Goal: Book appointment/travel/reservation: Book appointment/travel/reservation

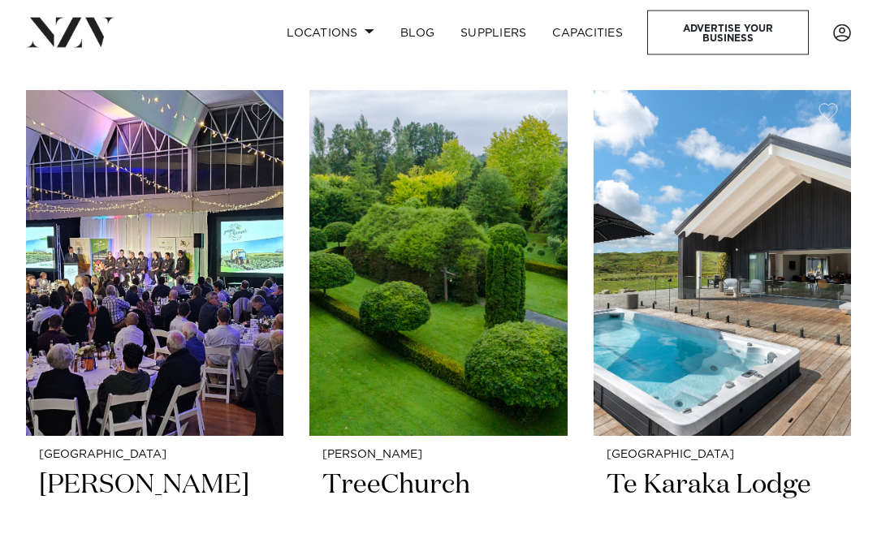
scroll to position [2014, 0]
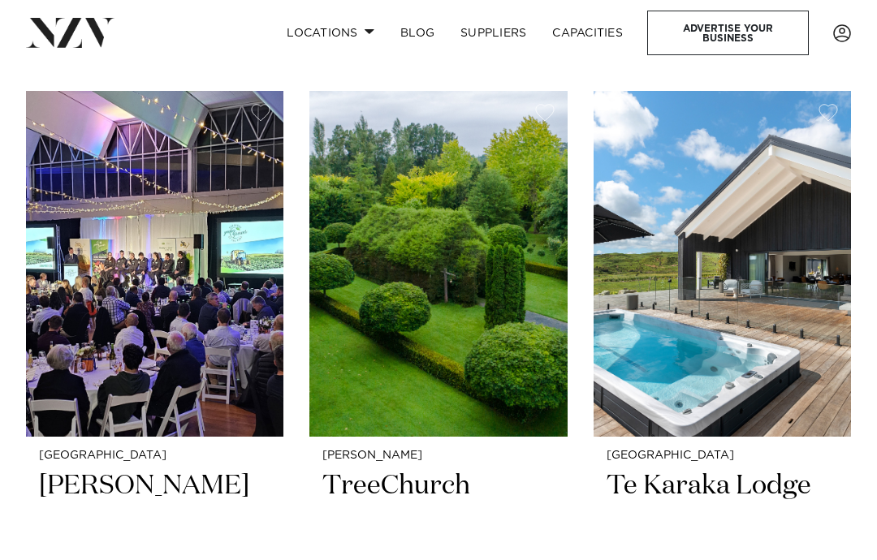
click at [810, 315] on img at bounding box center [722, 264] width 257 height 346
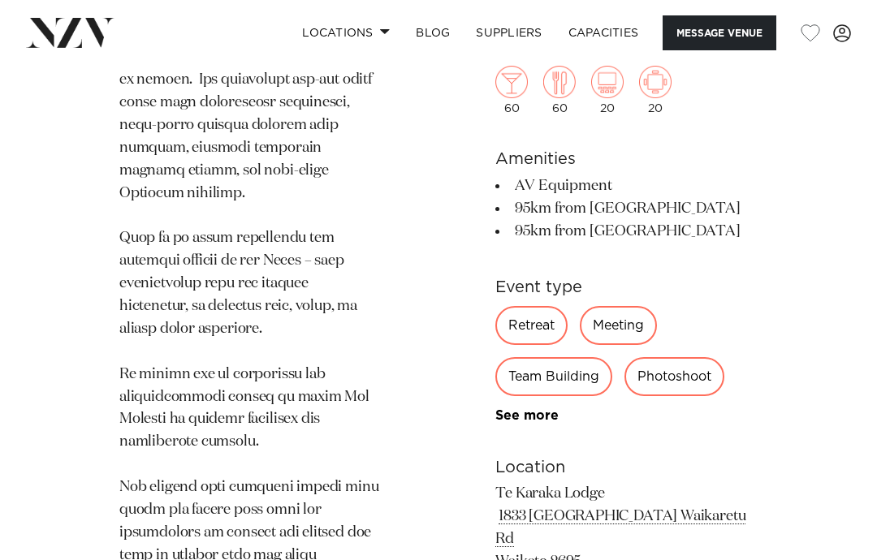
scroll to position [1212, 0]
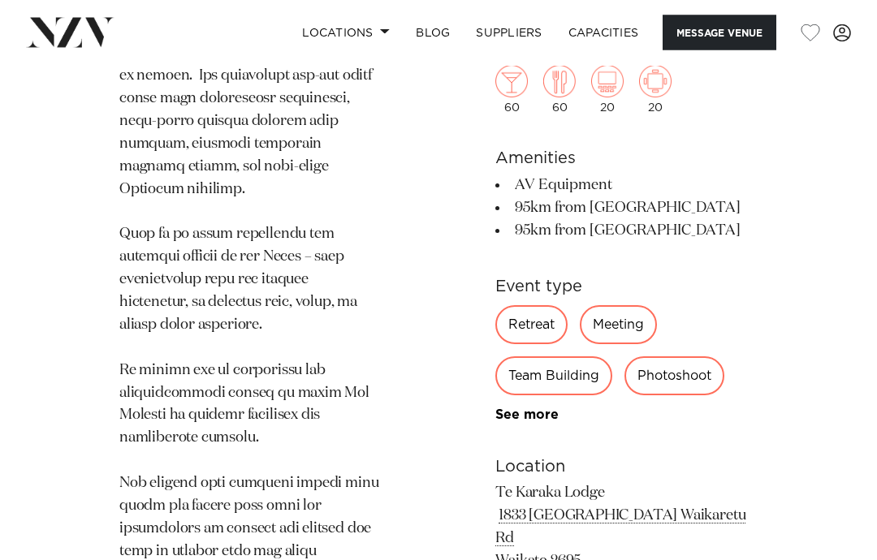
click at [563, 560] on div "60 60 20 20 Amenities AV Equipment 95km from CBD 95km from Airport See more Eve…" at bounding box center [626, 446] width 262 height 893
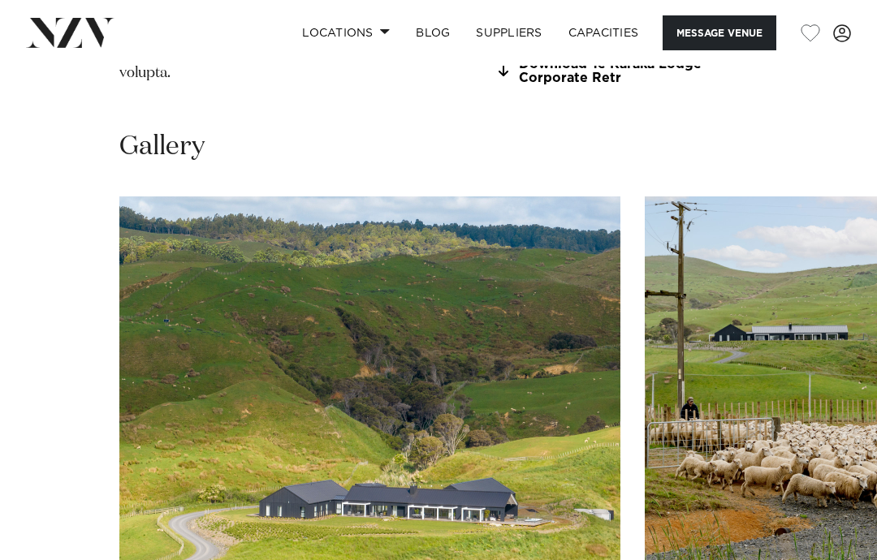
scroll to position [2139, 0]
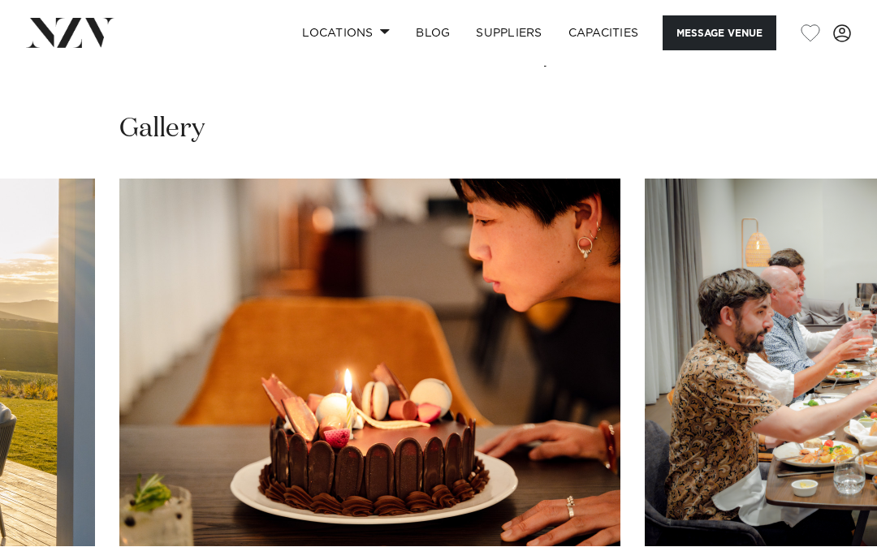
click at [851, 541] on swiper-container at bounding box center [438, 402] width 877 height 446
click at [842, 526] on swiper-container at bounding box center [438, 402] width 877 height 446
click at [824, 514] on swiper-container at bounding box center [438, 402] width 877 height 446
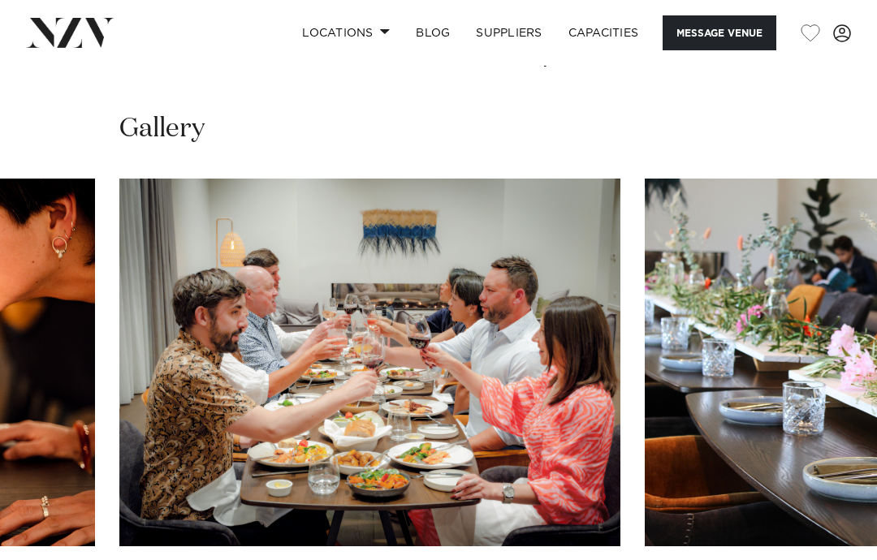
click at [817, 539] on swiper-container at bounding box center [438, 402] width 877 height 446
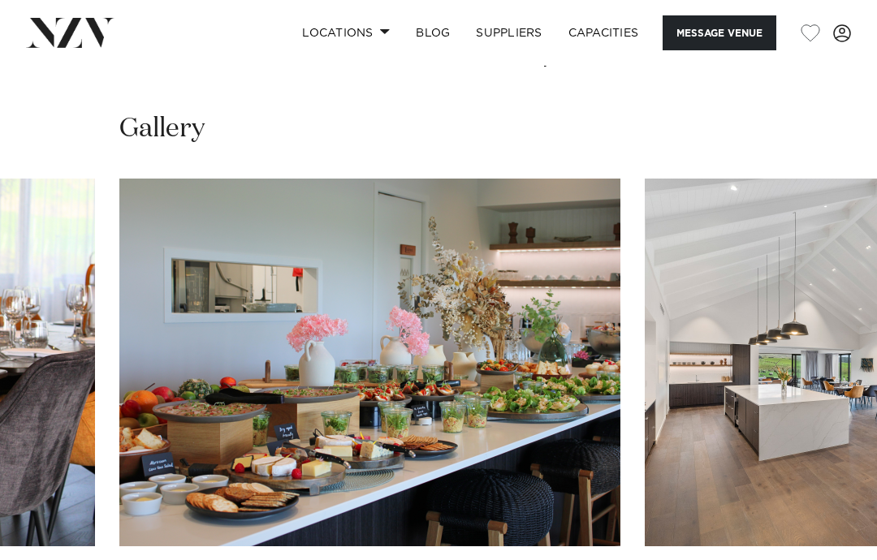
click at [816, 523] on swiper-container at bounding box center [438, 402] width 877 height 446
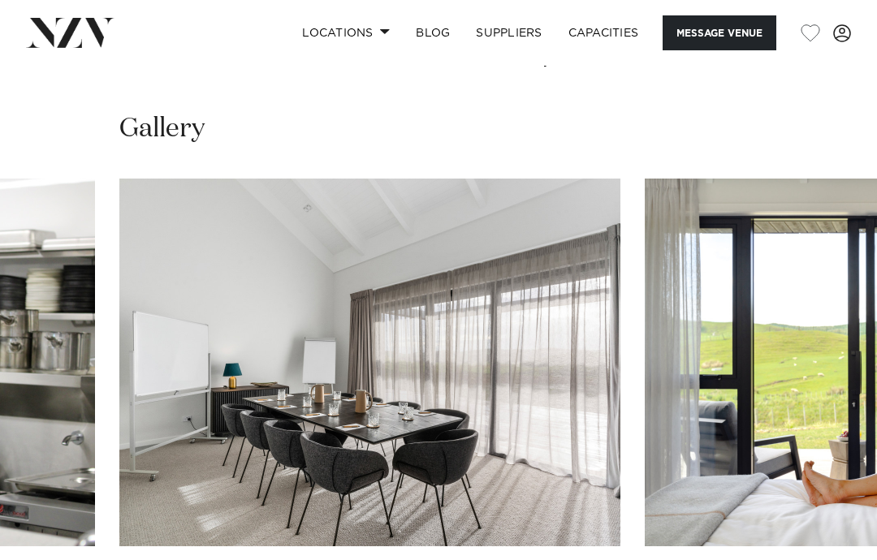
click at [842, 527] on swiper-container at bounding box center [438, 402] width 877 height 446
click at [847, 531] on swiper-container at bounding box center [438, 402] width 877 height 446
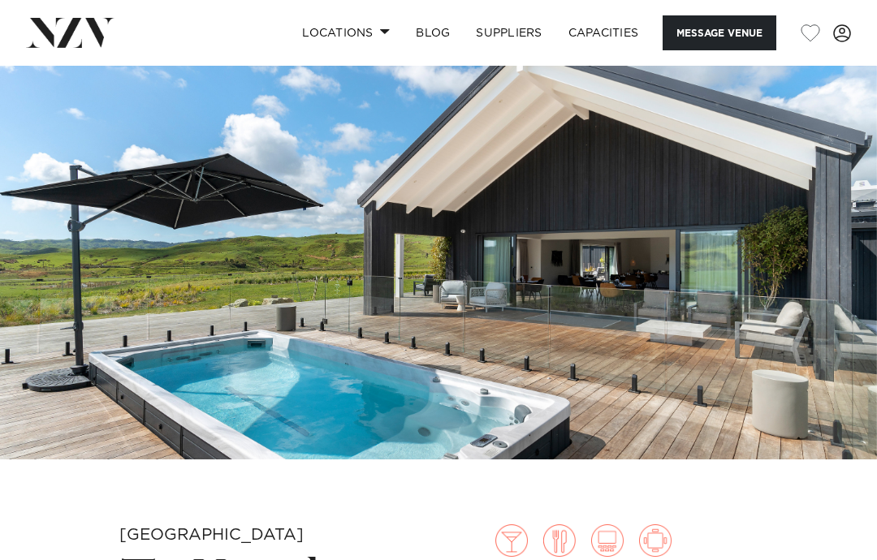
scroll to position [11, 0]
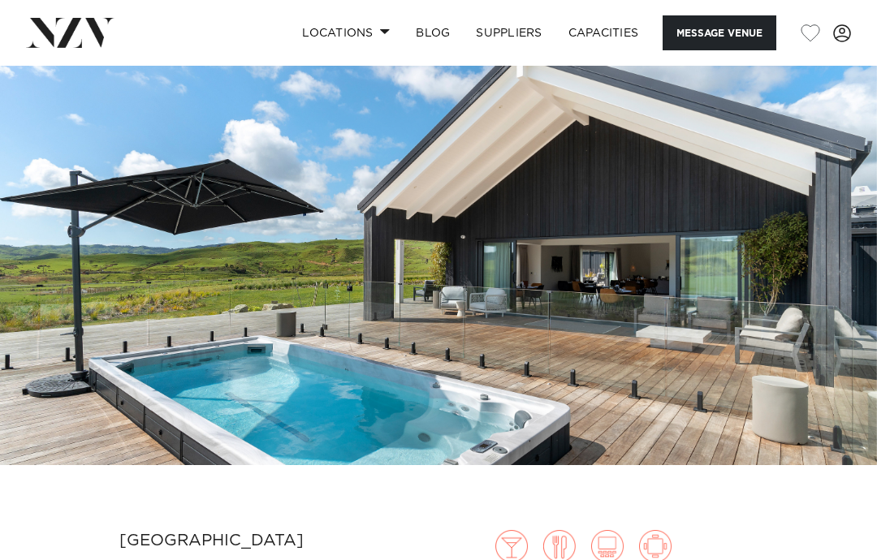
click at [434, 34] on link "BLOG" at bounding box center [433, 32] width 60 height 35
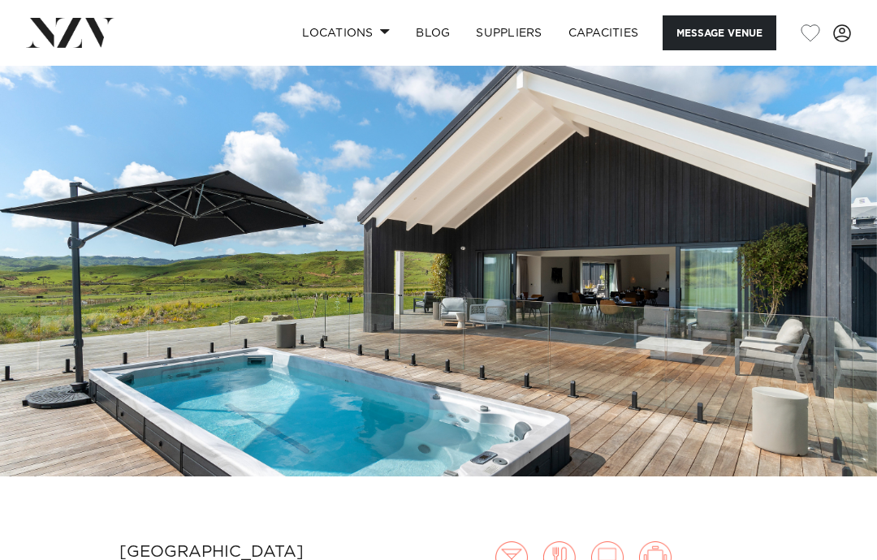
scroll to position [76, 0]
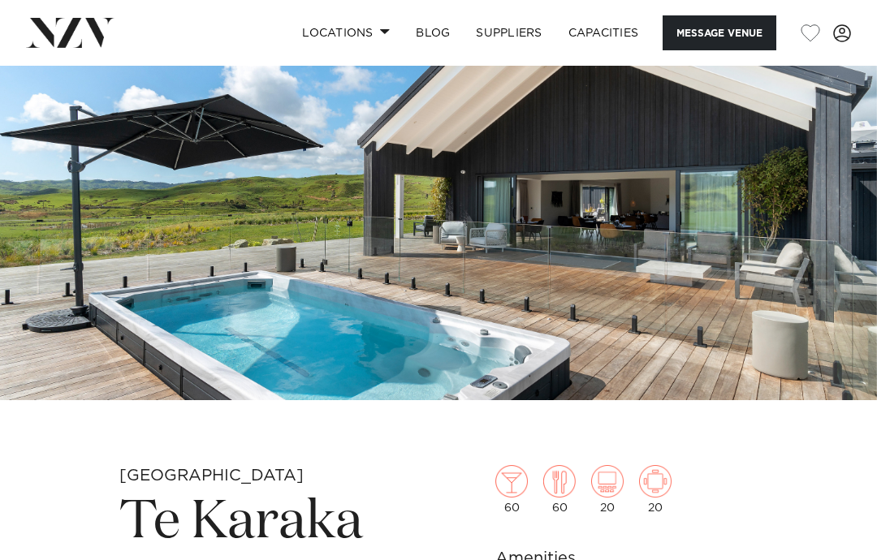
click at [617, 47] on link "Capacities" at bounding box center [604, 32] width 97 height 35
click at [523, 39] on link "SUPPLIERS" at bounding box center [509, 32] width 92 height 35
click at [731, 34] on button "Message Venue" at bounding box center [720, 32] width 114 height 35
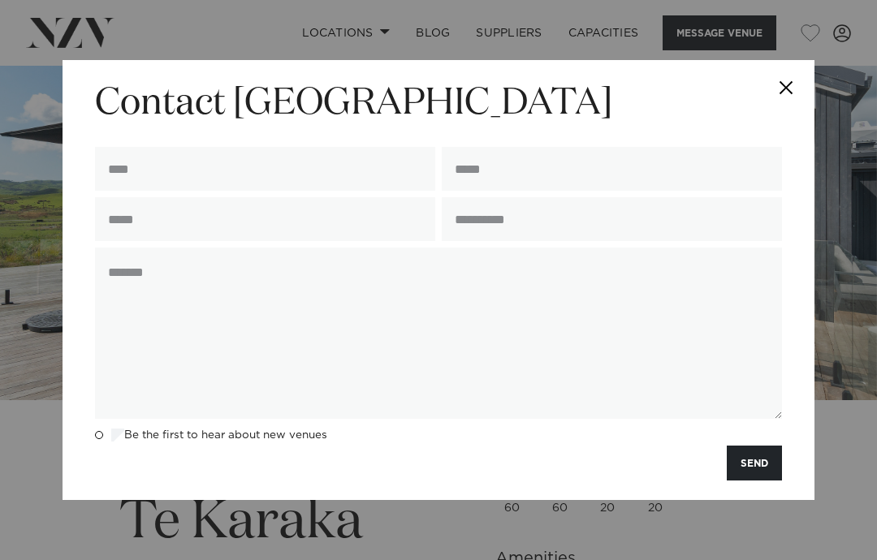
click at [790, 95] on button "Close" at bounding box center [786, 88] width 57 height 57
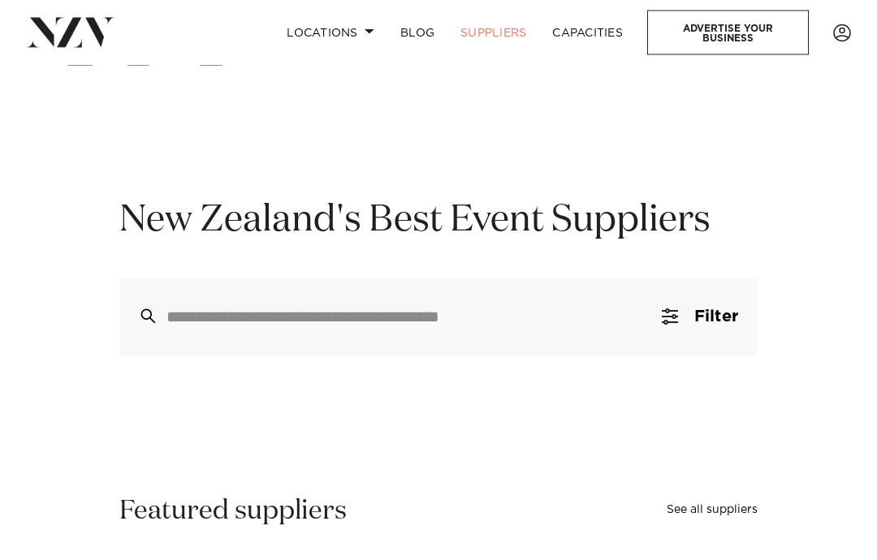
scroll to position [14, 0]
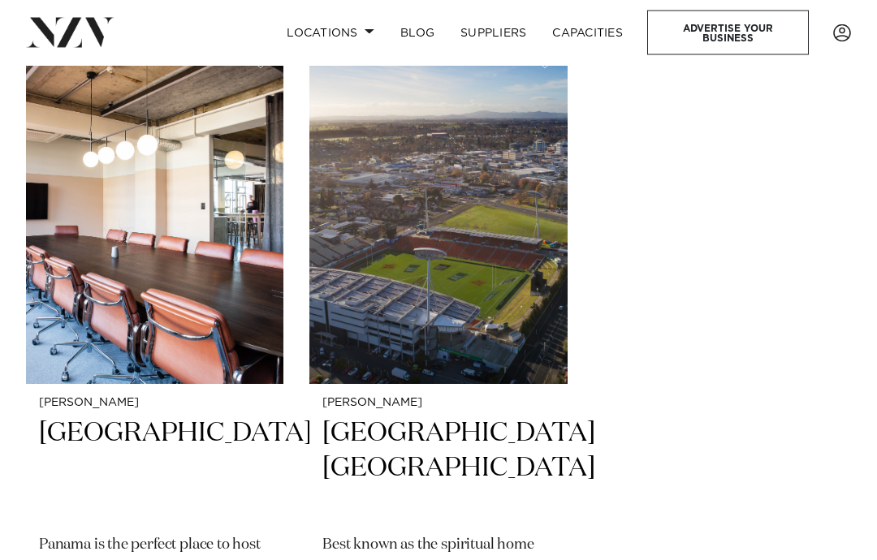
scroll to position [3459, 0]
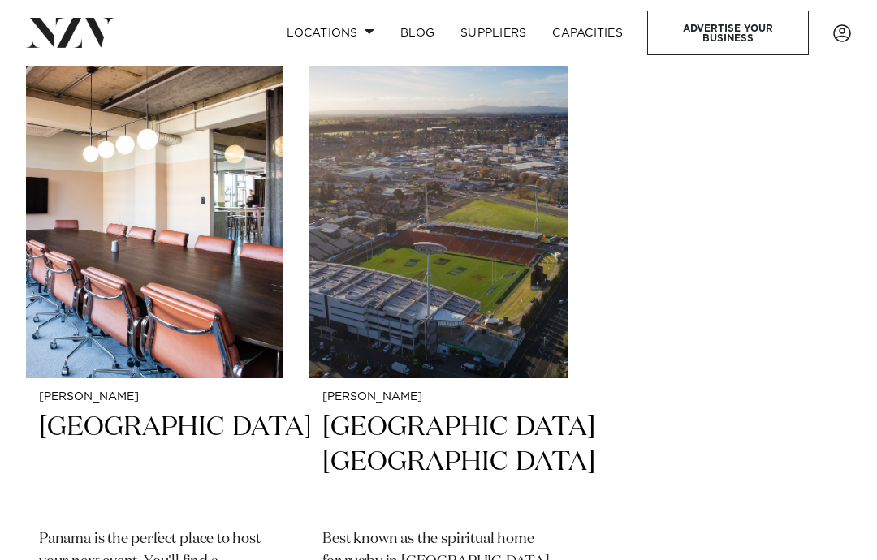
click at [200, 271] on img at bounding box center [154, 205] width 257 height 346
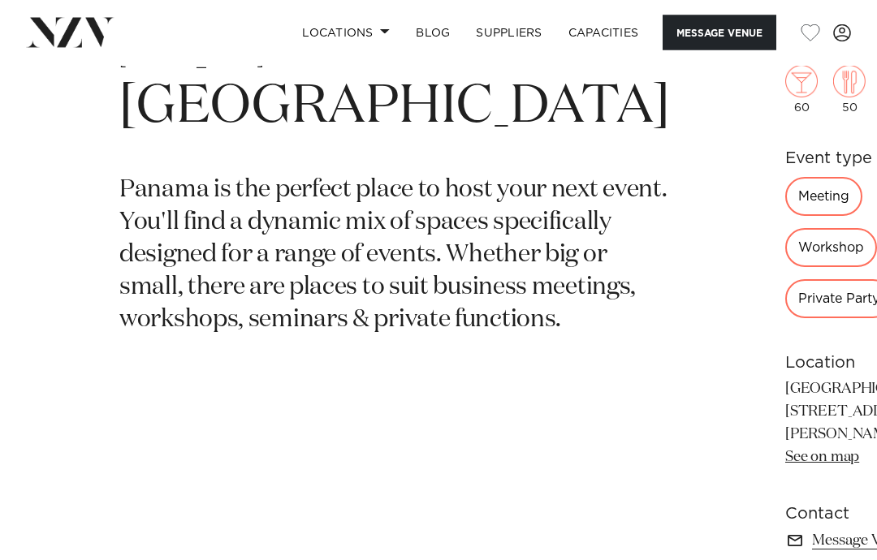
scroll to position [499, 0]
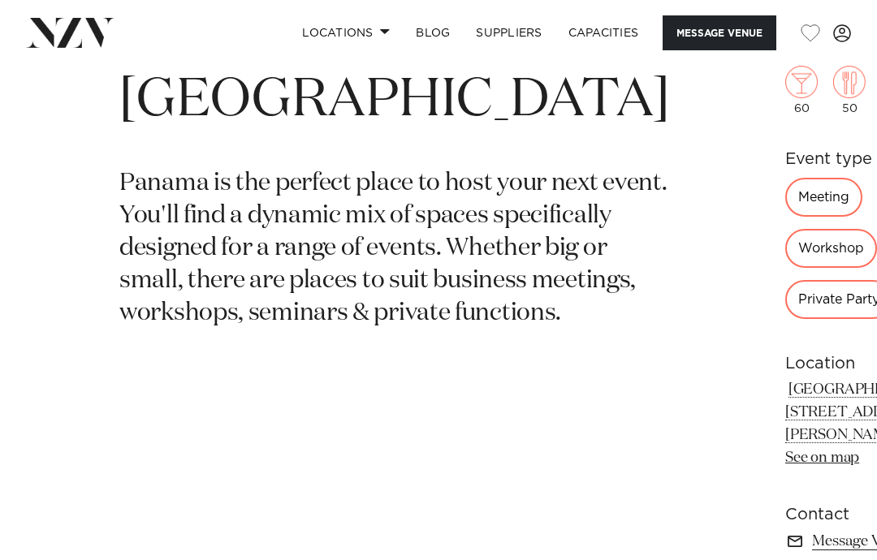
click at [785, 280] on div "Private Party" at bounding box center [838, 299] width 107 height 39
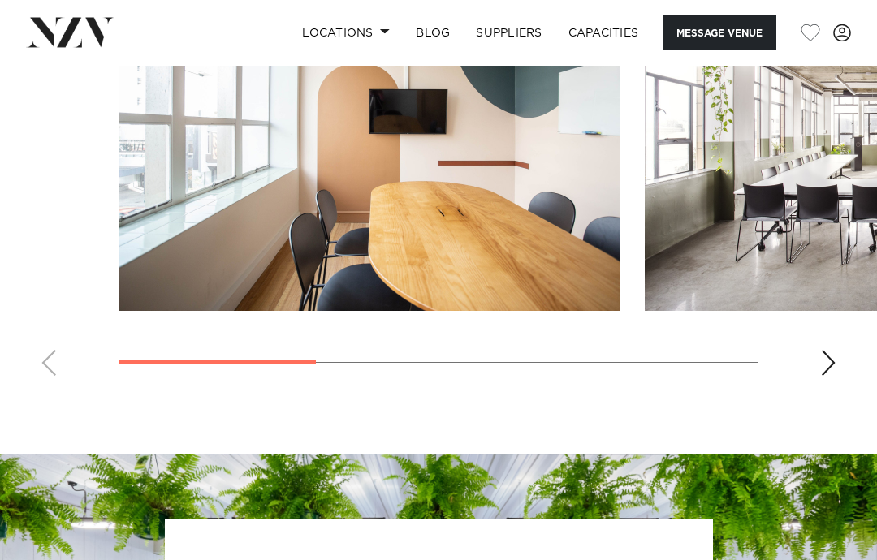
scroll to position [1231, 0]
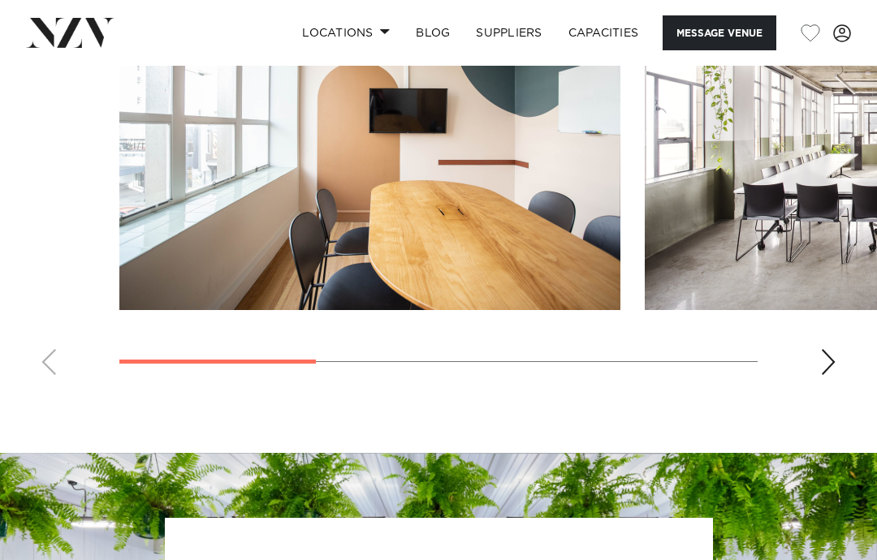
click at [832, 375] on div "Next slide" at bounding box center [828, 362] width 16 height 26
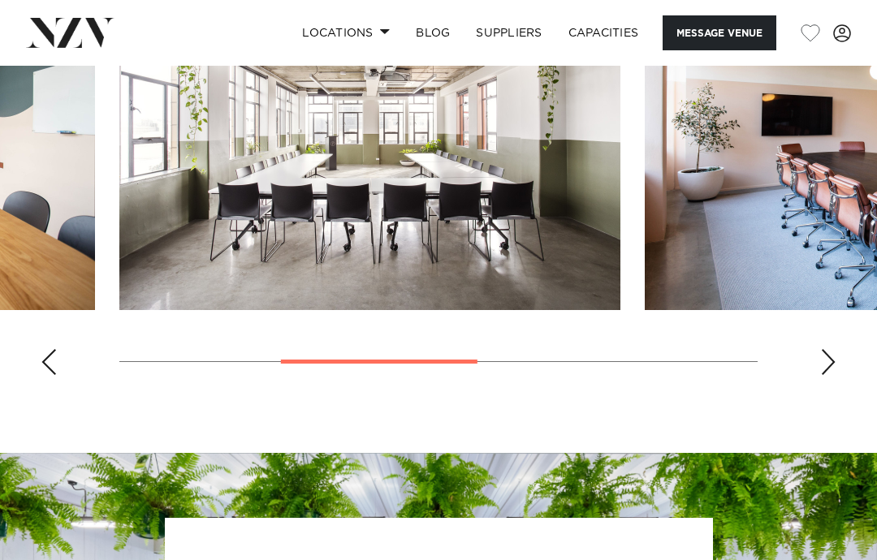
click at [821, 375] on div "Next slide" at bounding box center [828, 362] width 16 height 26
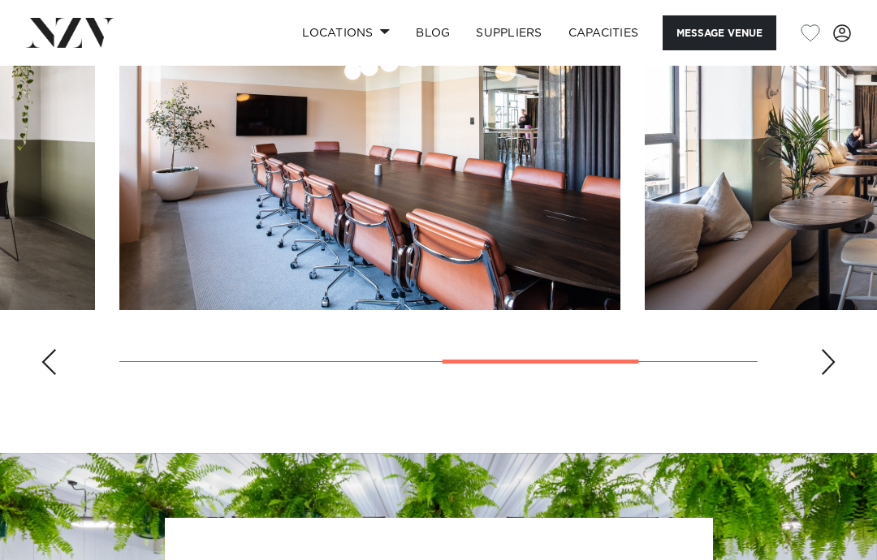
click at [826, 375] on div "Next slide" at bounding box center [828, 362] width 16 height 26
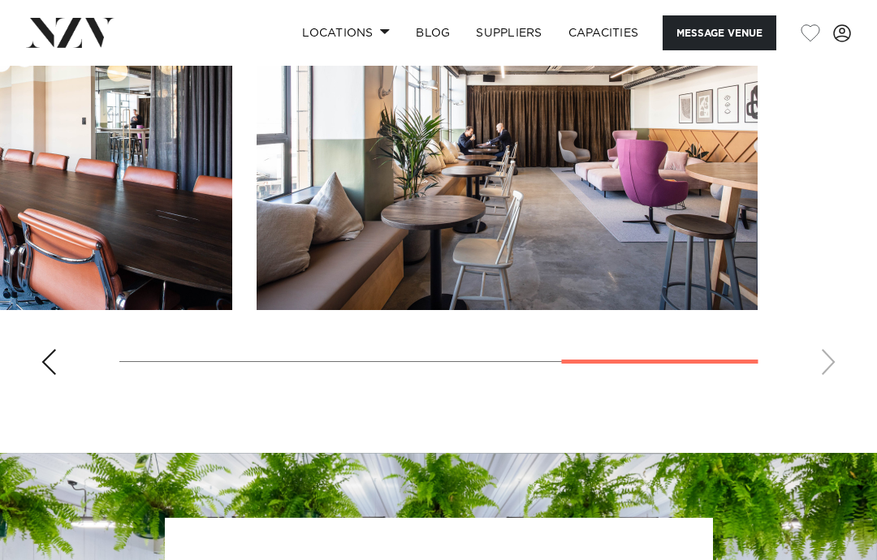
click at [833, 388] on swiper-container at bounding box center [438, 165] width 877 height 446
click at [834, 388] on swiper-container at bounding box center [438, 165] width 877 height 446
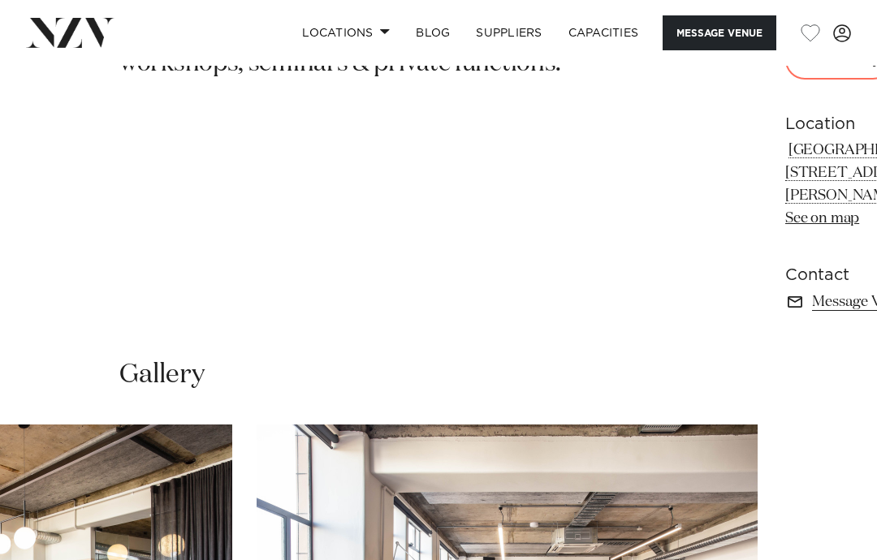
scroll to position [704, 0]
